Goal: Find specific page/section: Find specific page/section

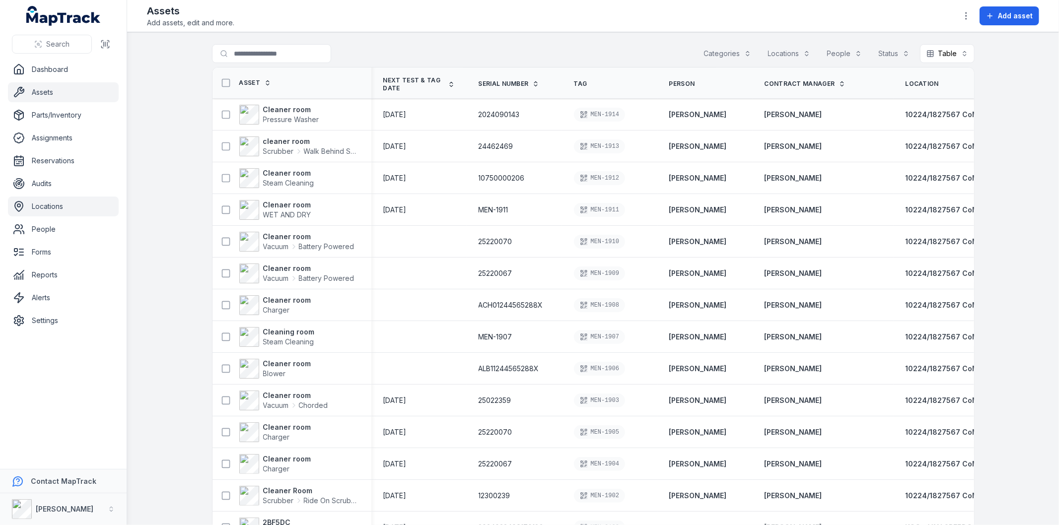
click at [50, 206] on link "Locations" at bounding box center [63, 207] width 111 height 20
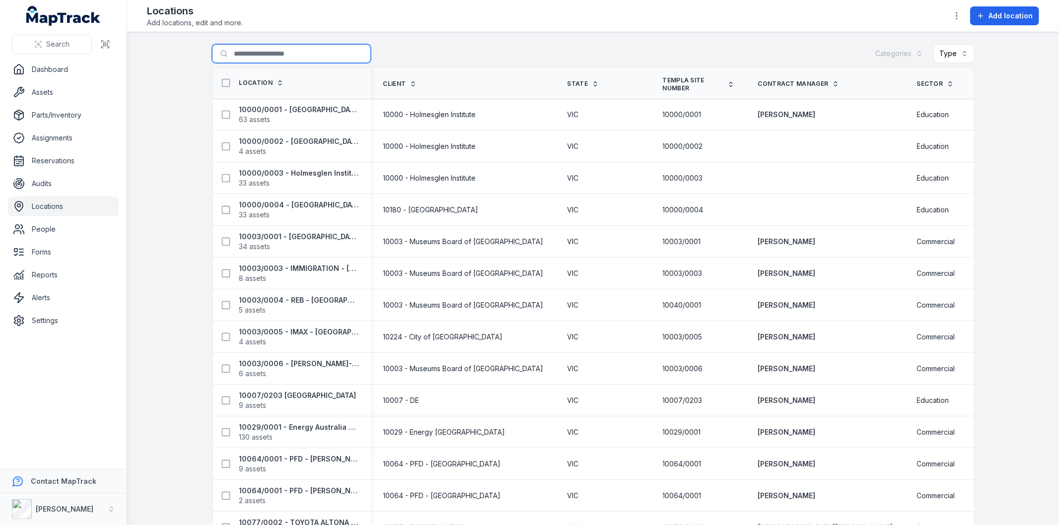
click at [217, 56] on input "Search for locations" at bounding box center [291, 53] width 159 height 19
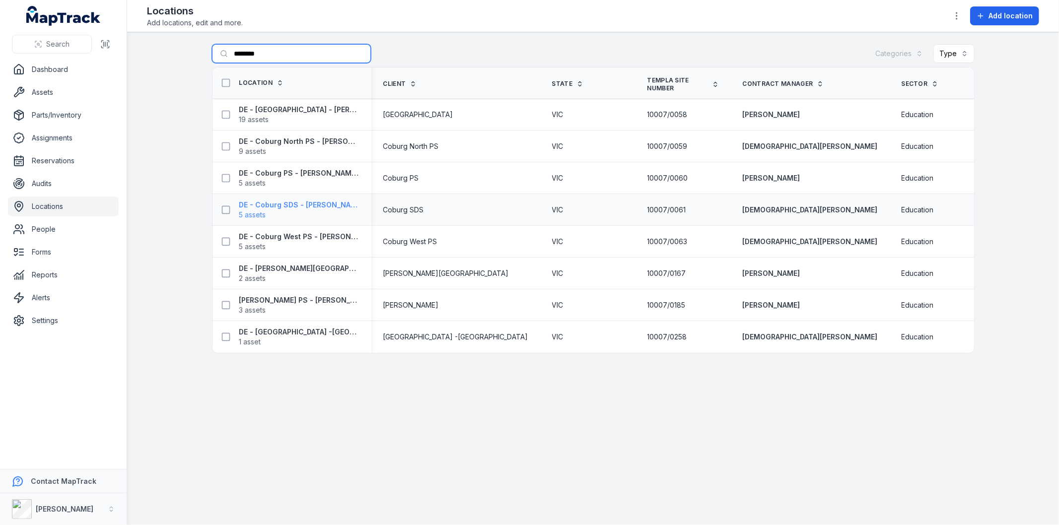
type input "********"
click at [316, 204] on strong "DE - Coburg SDS - [PERSON_NAME]-bek - 89038" at bounding box center [299, 205] width 120 height 10
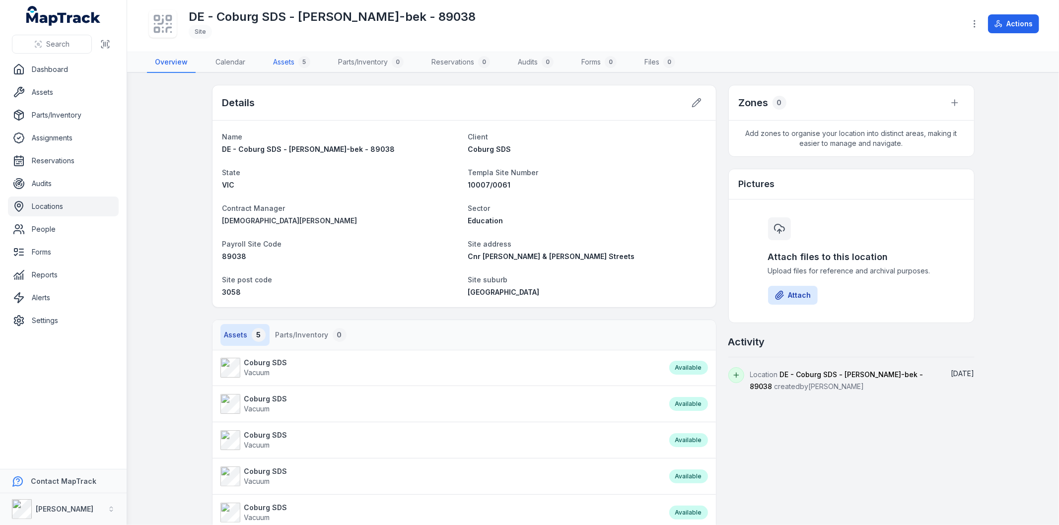
click at [290, 67] on link "Assets 5" at bounding box center [291, 62] width 53 height 21
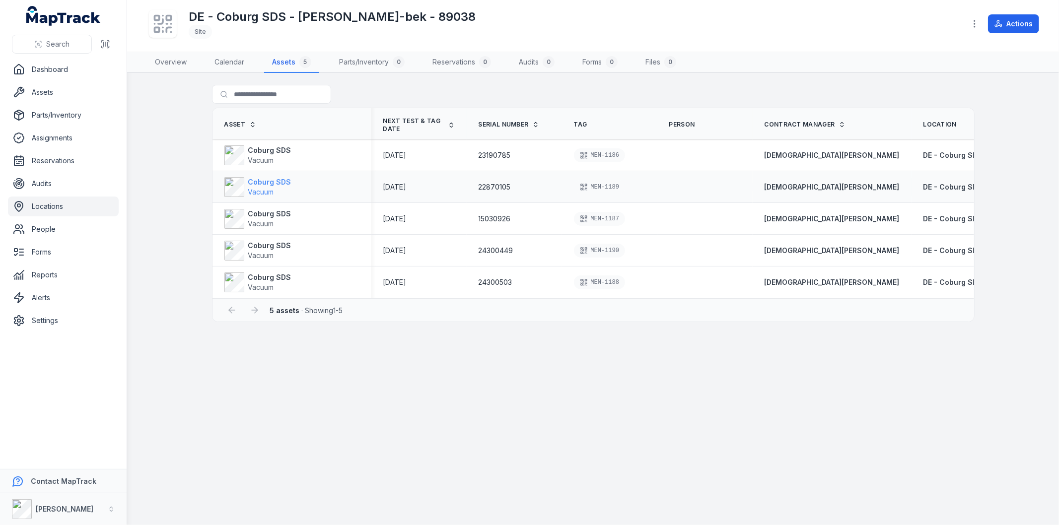
click at [267, 185] on strong "Coburg SDS" at bounding box center [269, 182] width 43 height 10
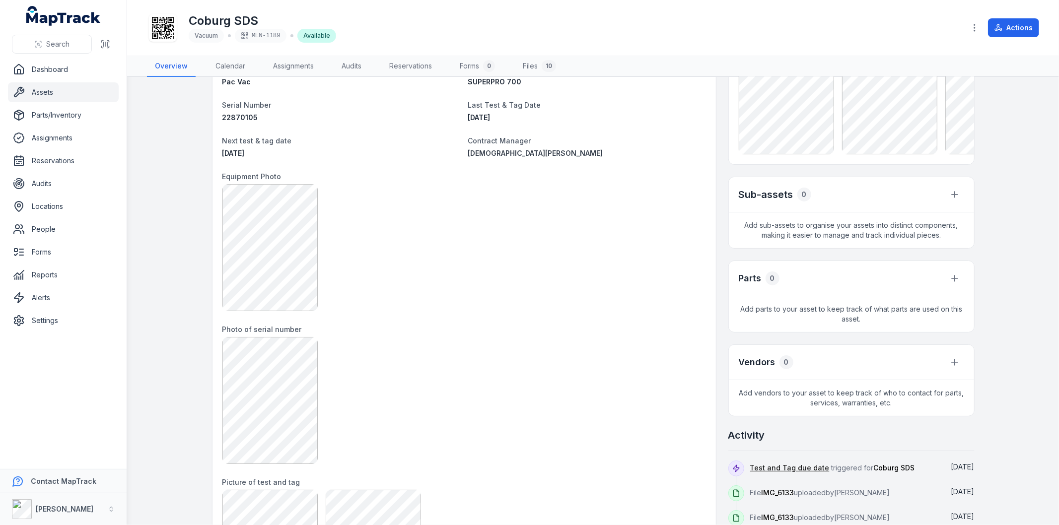
scroll to position [110, 0]
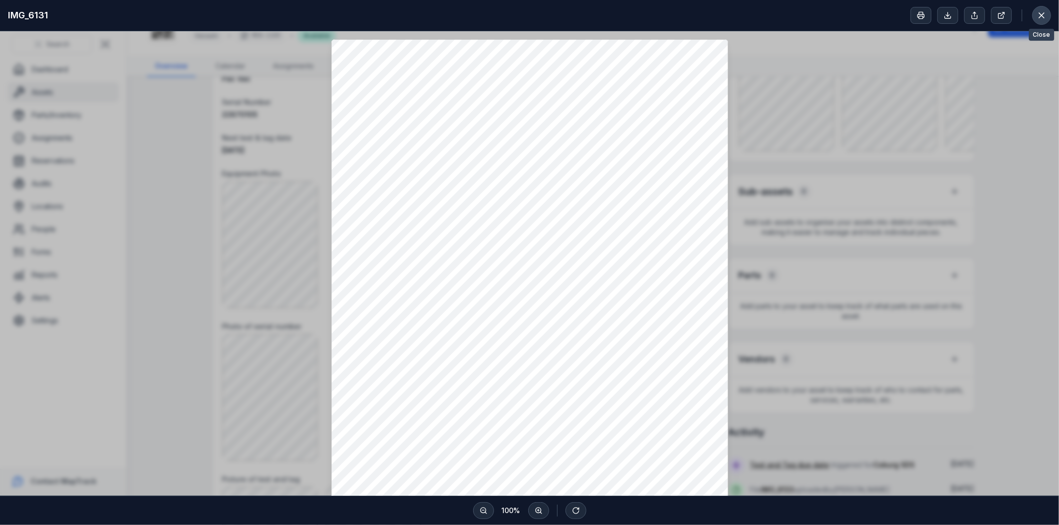
click at [1039, 18] on icon at bounding box center [1042, 15] width 10 height 10
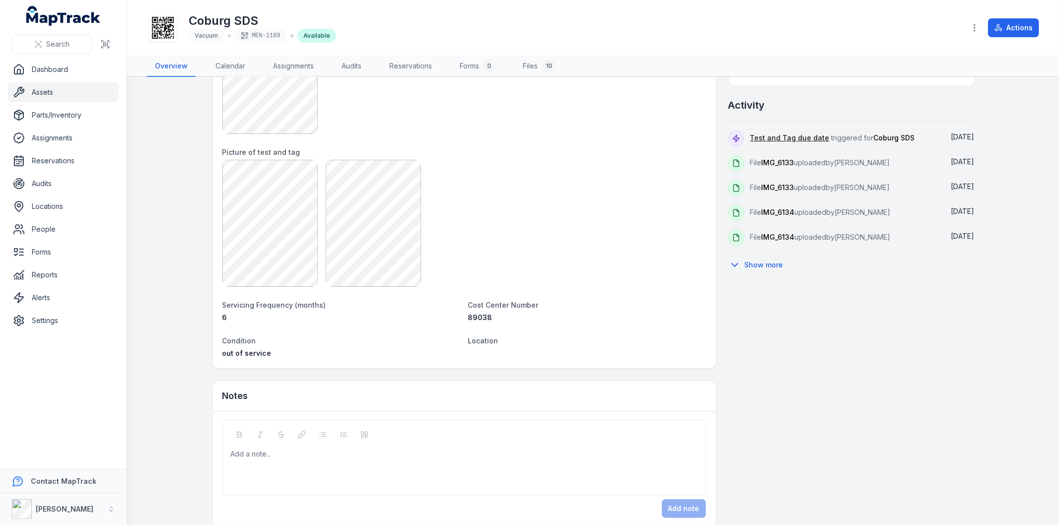
scroll to position [450, 0]
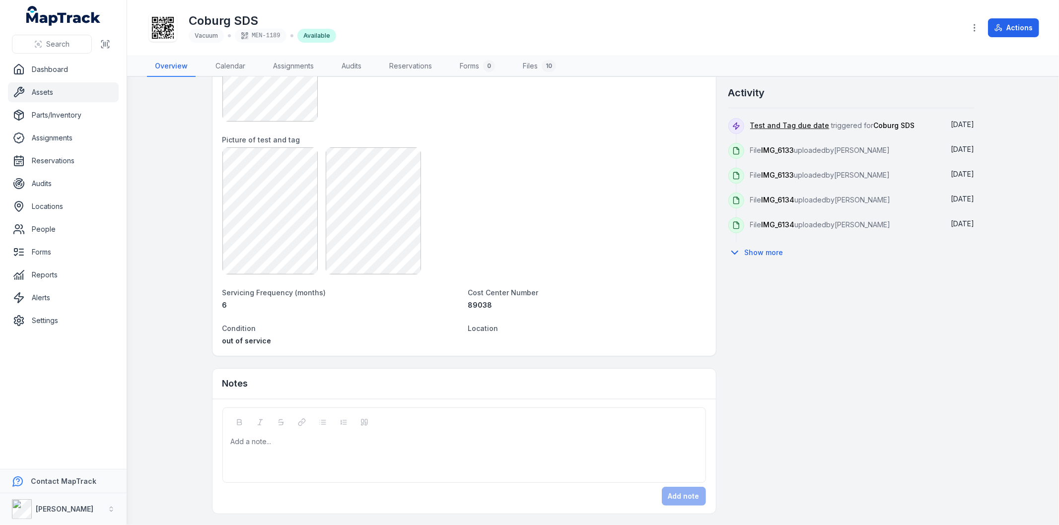
click at [32, 92] on link "Assets" at bounding box center [63, 92] width 111 height 20
click at [63, 209] on link "Locations" at bounding box center [63, 207] width 111 height 20
